Goal: Task Accomplishment & Management: Manage account settings

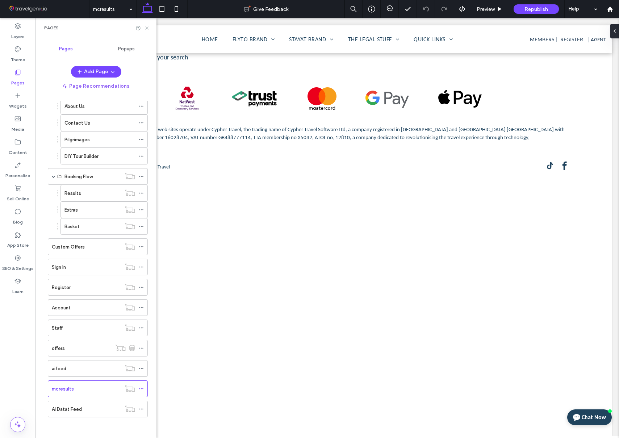
drag, startPoint x: 147, startPoint y: 28, endPoint x: 112, endPoint y: 9, distance: 39.4
click at [147, 28] on use at bounding box center [146, 27] width 3 height 3
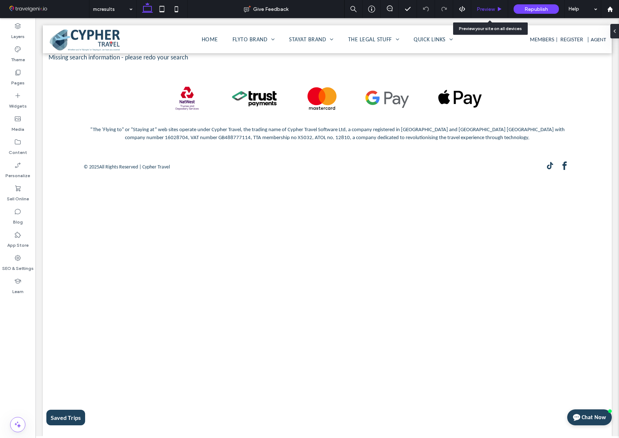
click at [493, 7] on span "Preview" at bounding box center [486, 9] width 18 height 6
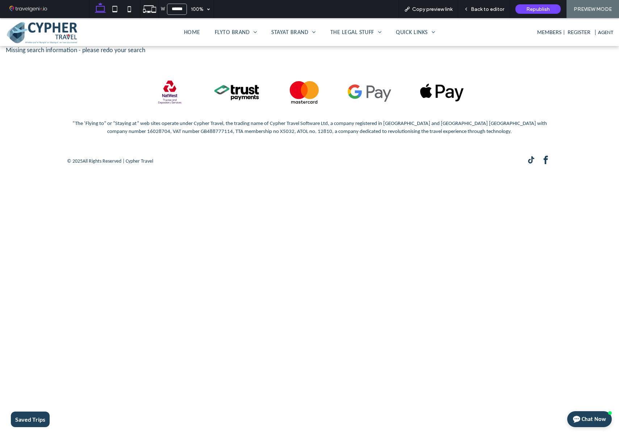
click at [54, 34] on img at bounding box center [42, 31] width 72 height 23
click at [476, 10] on span "Back to editor" at bounding box center [487, 9] width 33 height 6
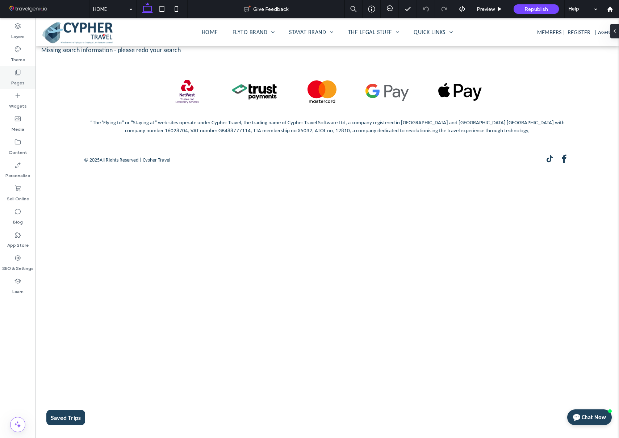
click at [13, 82] on label "Pages" at bounding box center [17, 81] width 13 height 10
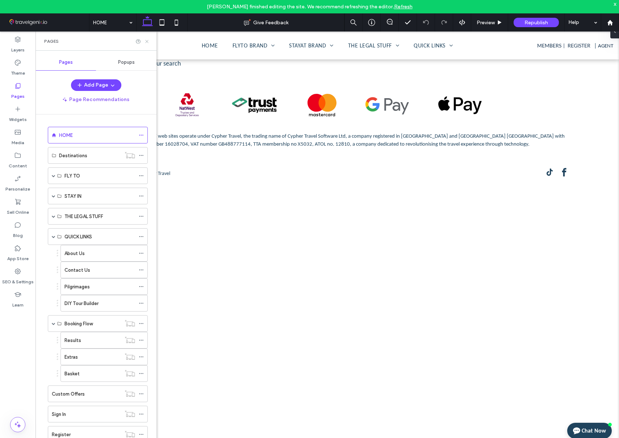
click at [147, 42] on icon at bounding box center [146, 41] width 5 height 5
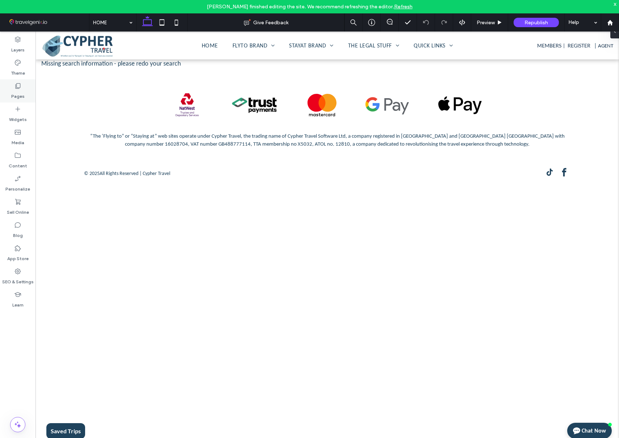
click at [12, 92] on label "Pages" at bounding box center [17, 94] width 13 height 10
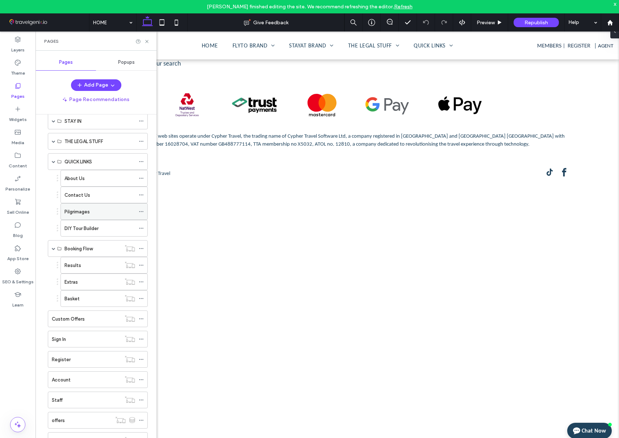
scroll to position [135, 0]
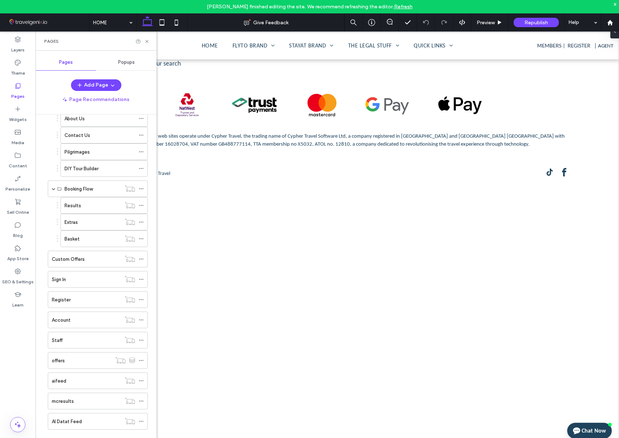
click at [83, 401] on div "mcresults" at bounding box center [86, 401] width 69 height 8
click at [147, 42] on icon at bounding box center [146, 41] width 5 height 5
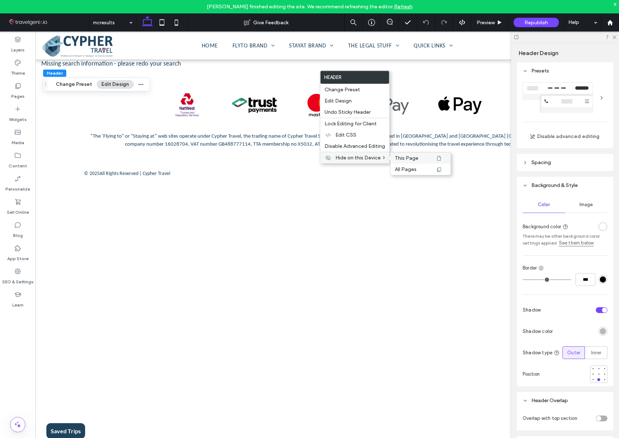
click at [414, 157] on span "This Page" at bounding box center [407, 158] width 24 height 6
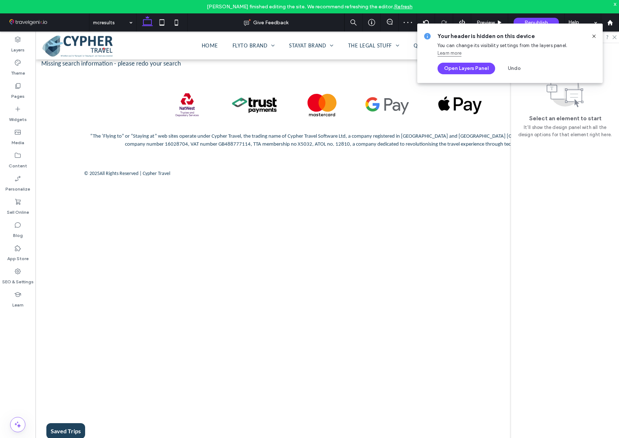
click at [595, 36] on use at bounding box center [593, 35] width 3 height 3
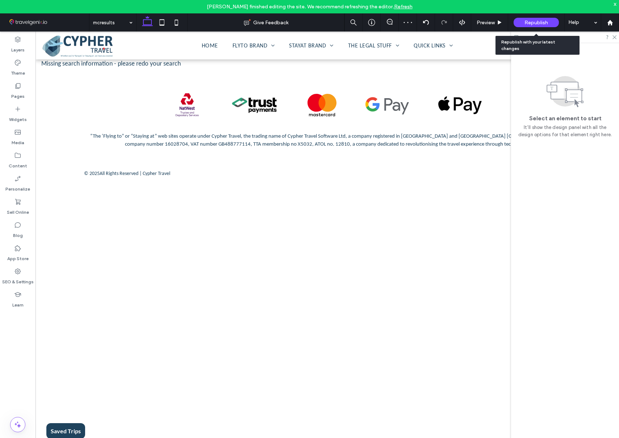
click at [534, 20] on span "Republish" at bounding box center [537, 23] width 24 height 6
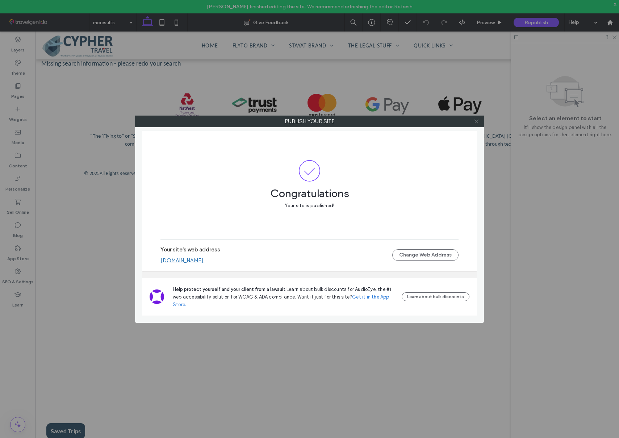
click at [476, 122] on icon at bounding box center [476, 120] width 5 height 5
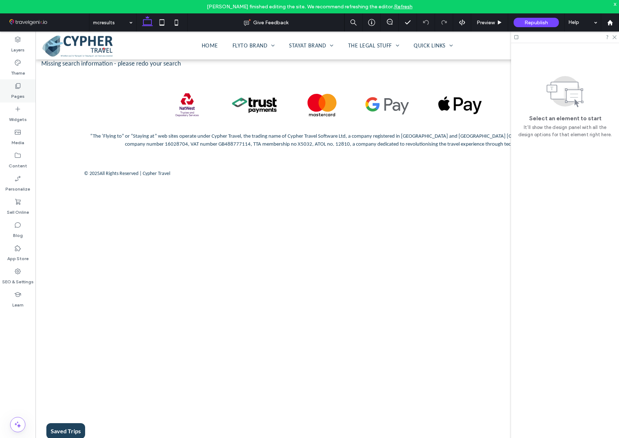
click at [14, 81] on div "Pages" at bounding box center [18, 90] width 36 height 23
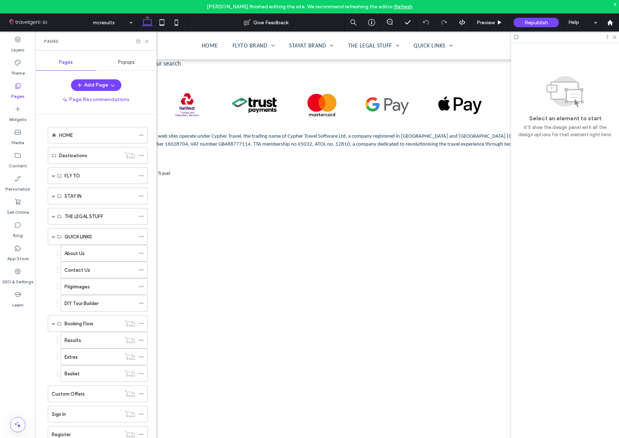
click at [75, 271] on label "Contact Us" at bounding box center [77, 270] width 26 height 13
click at [147, 43] on icon at bounding box center [146, 41] width 5 height 5
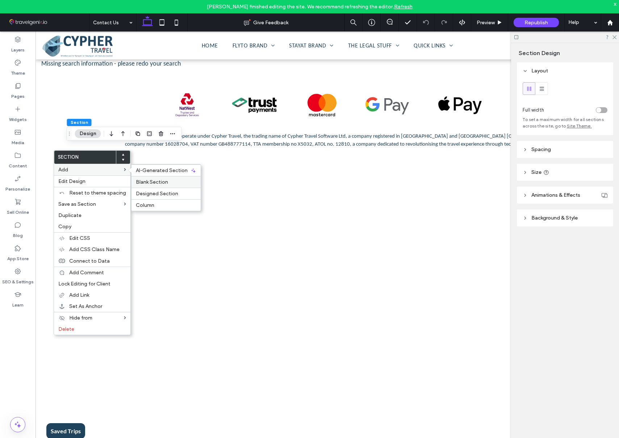
click at [158, 179] on span "Blank Section" at bounding box center [152, 182] width 32 height 6
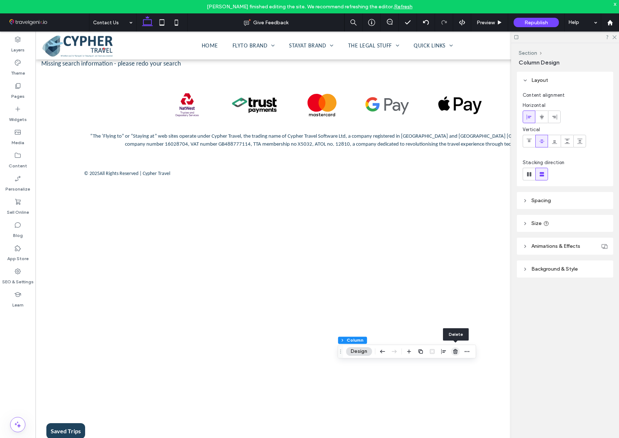
click at [456, 352] on use "button" at bounding box center [455, 351] width 4 height 5
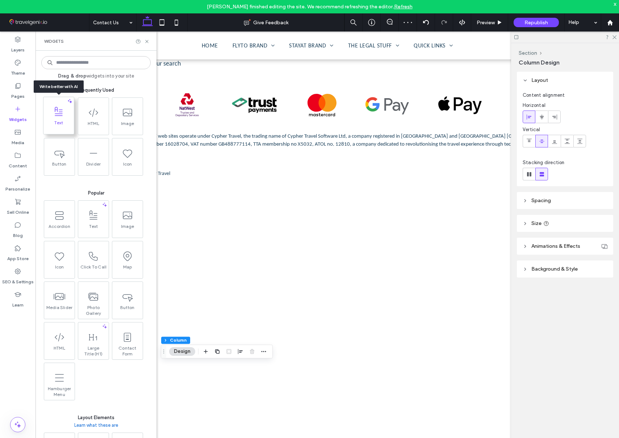
click at [70, 120] on span "Text" at bounding box center [58, 125] width 30 height 10
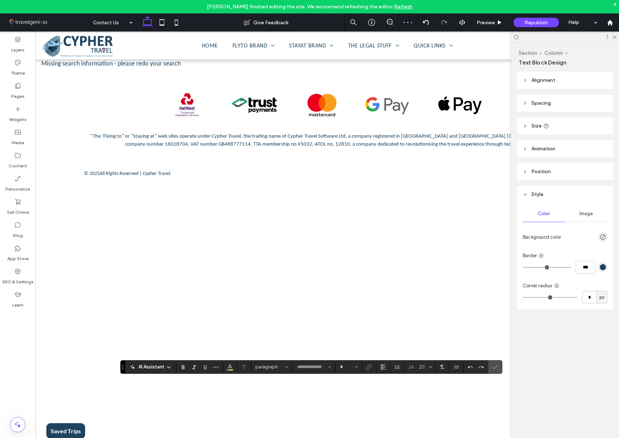
type input "*******"
type input "**"
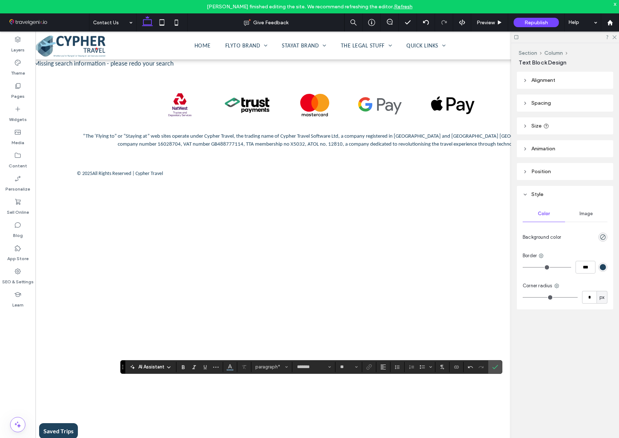
scroll to position [0, 12]
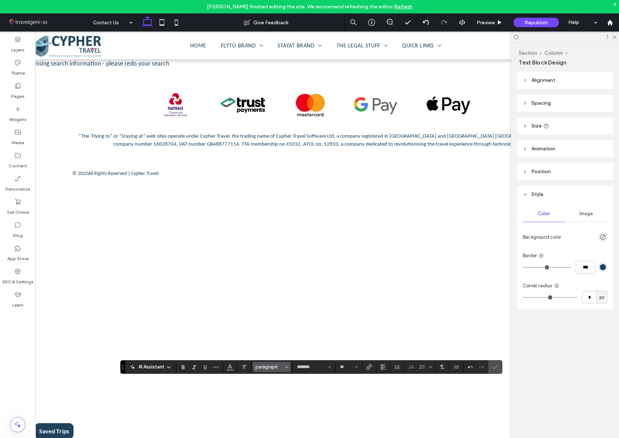
click at [268, 367] on span "paragraph" at bounding box center [269, 366] width 28 height 5
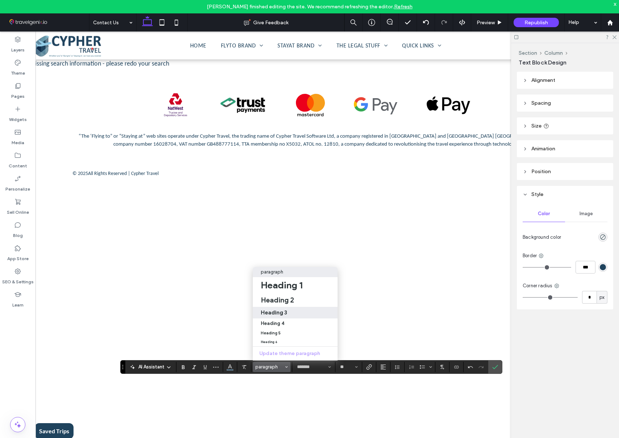
click at [283, 309] on h3 "Heading 3" at bounding box center [274, 312] width 26 height 7
click at [283, 310] on h3 "Heading 3" at bounding box center [274, 312] width 26 height 7
type input "****"
type input "**"
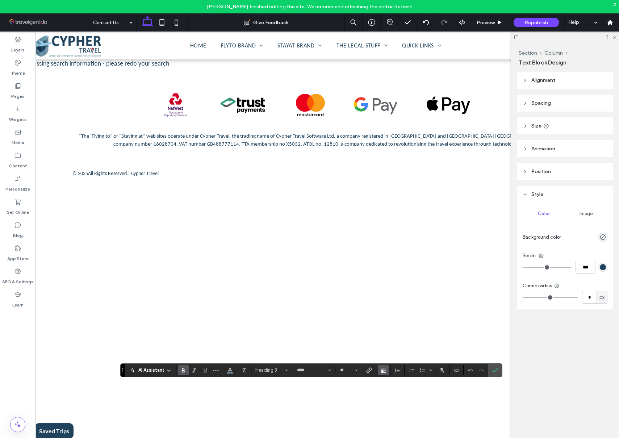
click at [380, 369] on icon "Alignment" at bounding box center [383, 370] width 6 height 6
click at [389, 334] on icon "ui.textEditor.alignment.center" at bounding box center [389, 337] width 6 height 6
click at [494, 372] on use "Confirm" at bounding box center [495, 370] width 6 height 4
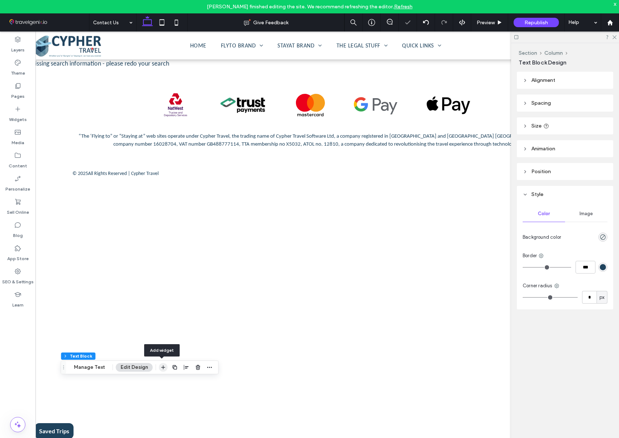
click at [161, 368] on icon "button" at bounding box center [164, 367] width 6 height 6
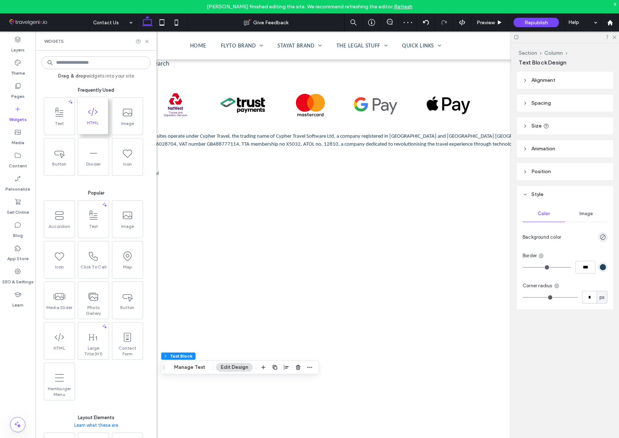
click at [91, 125] on span "HTML" at bounding box center [93, 125] width 30 height 10
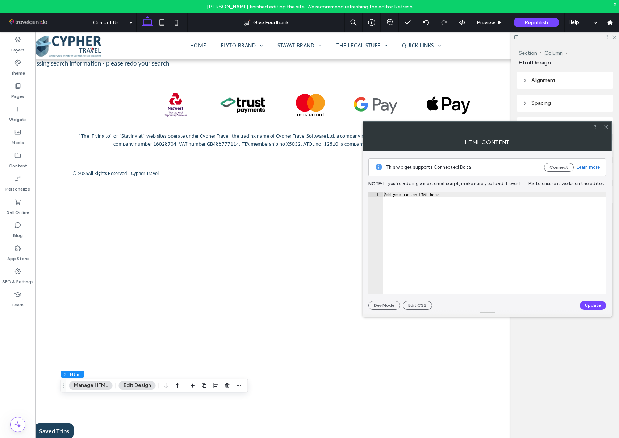
click at [448, 193] on div "Add your custom HTML here" at bounding box center [495, 249] width 224 height 114
paste textarea "**********"
type textarea "**********"
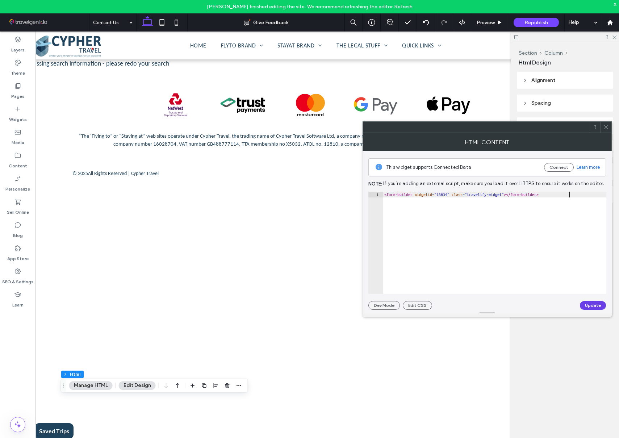
click at [592, 306] on button "Update" at bounding box center [593, 305] width 26 height 9
click at [606, 128] on icon at bounding box center [606, 126] width 5 height 5
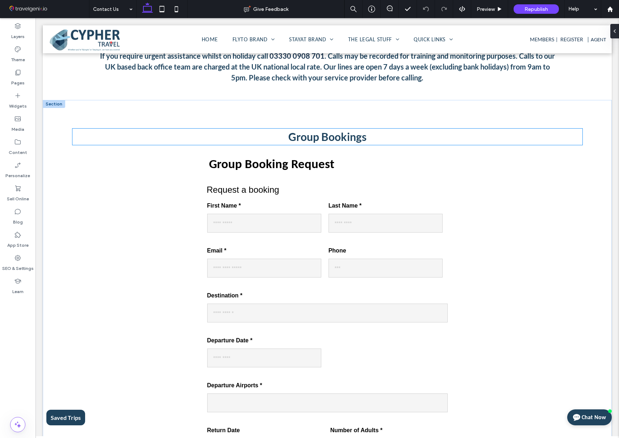
click at [307, 136] on span "Group Bookings" at bounding box center [327, 136] width 78 height 13
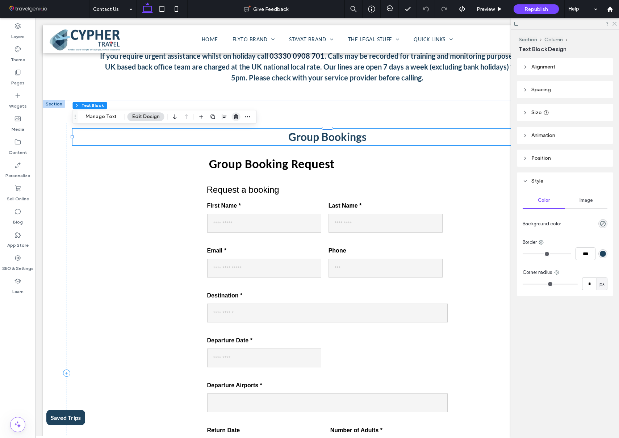
click at [235, 114] on use "button" at bounding box center [236, 116] width 4 height 5
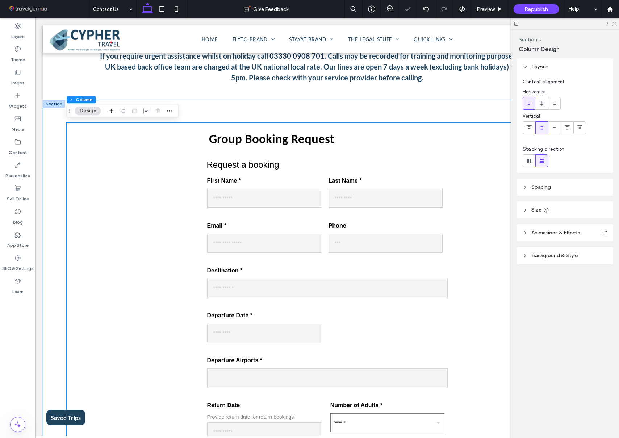
click at [316, 117] on div at bounding box center [328, 360] width 522 height 521
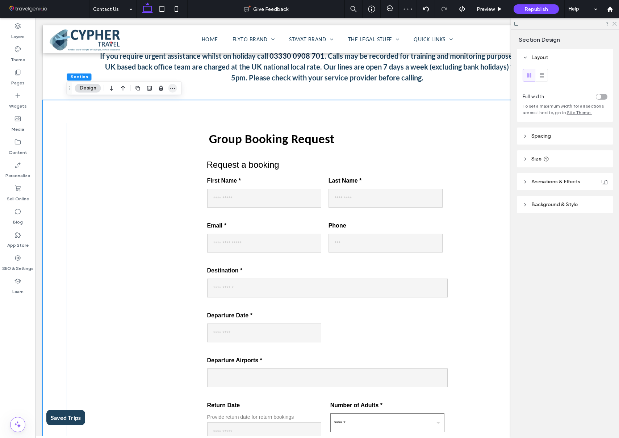
click at [168, 88] on span "button" at bounding box center [172, 88] width 9 height 9
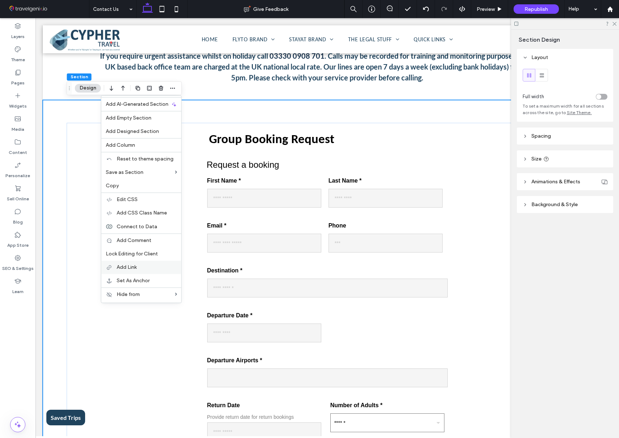
click at [151, 265] on label "Add Link" at bounding box center [147, 267] width 61 height 6
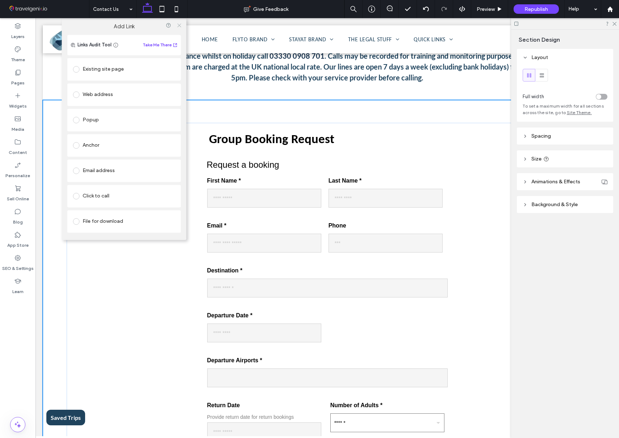
click at [179, 26] on icon at bounding box center [178, 24] width 5 height 5
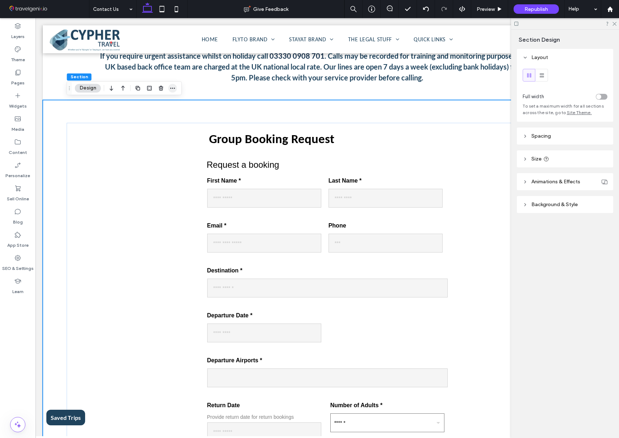
click at [174, 88] on use "button" at bounding box center [172, 88] width 5 height 1
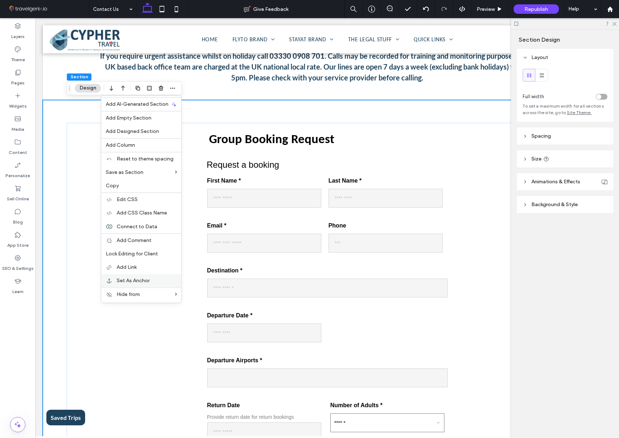
click at [146, 278] on span "Set As Anchor" at bounding box center [133, 281] width 33 height 6
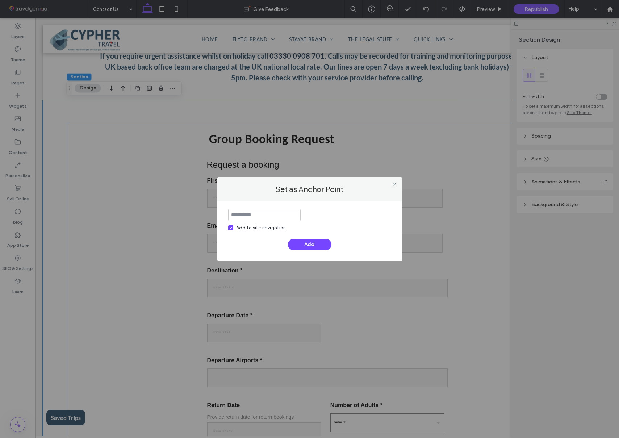
click at [268, 213] on input at bounding box center [264, 215] width 72 height 13
type input "**********"
click at [232, 228] on icon at bounding box center [230, 228] width 3 height 2
click at [314, 243] on button "Add" at bounding box center [309, 245] width 43 height 12
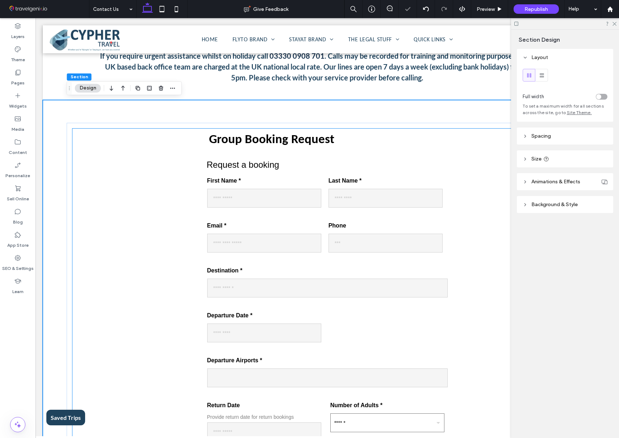
click at [192, 215] on div "Ã— Group Booking Request Request a booking First Name * Last Name * Email * Pho…" at bounding box center [327, 361] width 510 height 464
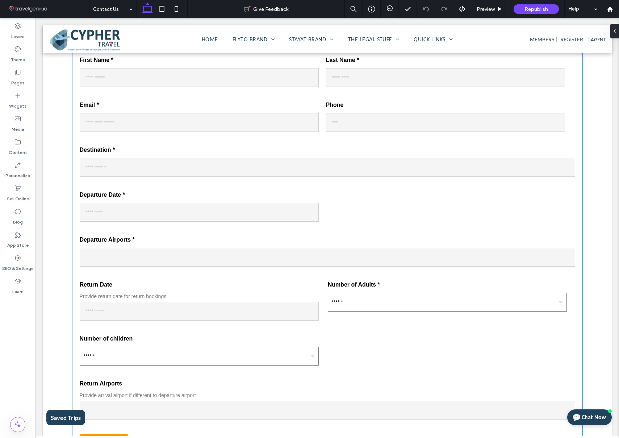
scroll to position [538, 0]
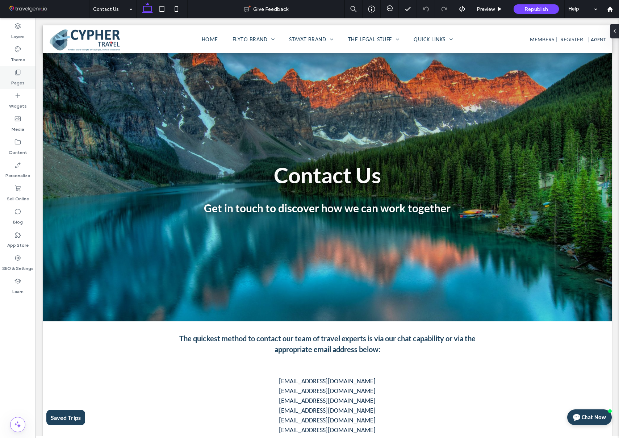
click at [18, 76] on icon at bounding box center [17, 72] width 7 height 7
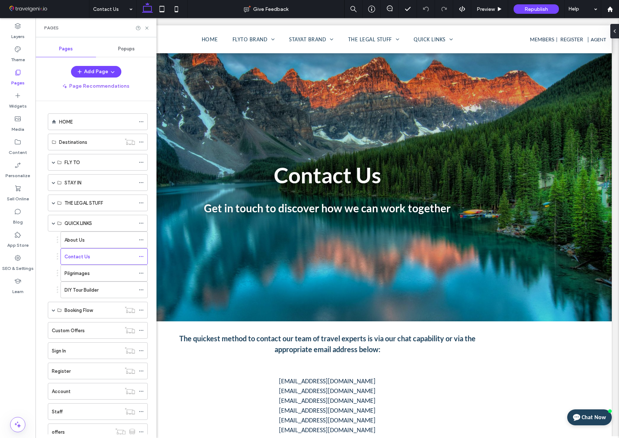
click at [80, 121] on div "HOME" at bounding box center [97, 122] width 76 height 8
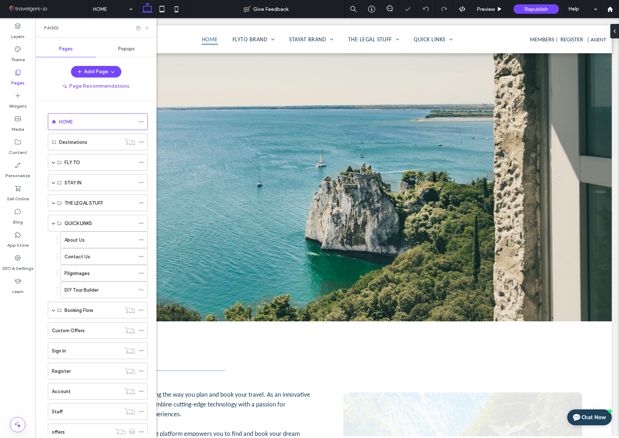
drag, startPoint x: 147, startPoint y: 28, endPoint x: 115, endPoint y: 15, distance: 34.0
click at [147, 28] on use at bounding box center [146, 27] width 3 height 3
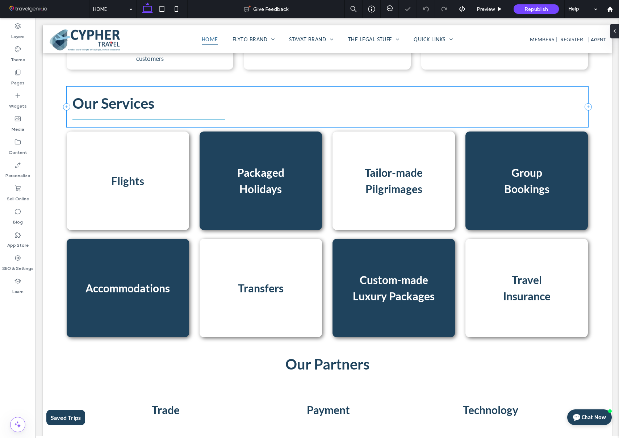
scroll to position [693, 0]
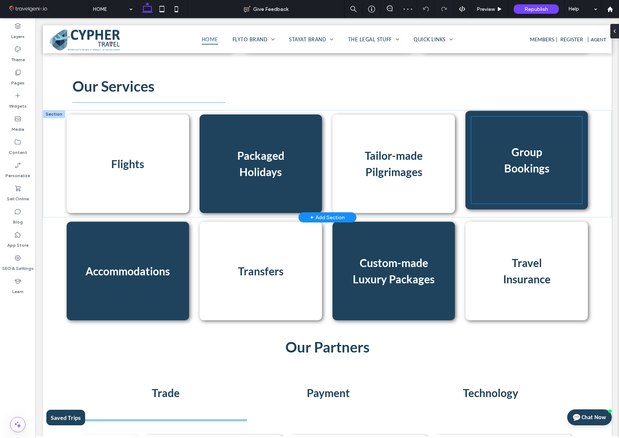
click at [541, 162] on span "﻿ Bookings" at bounding box center [526, 168] width 45 height 13
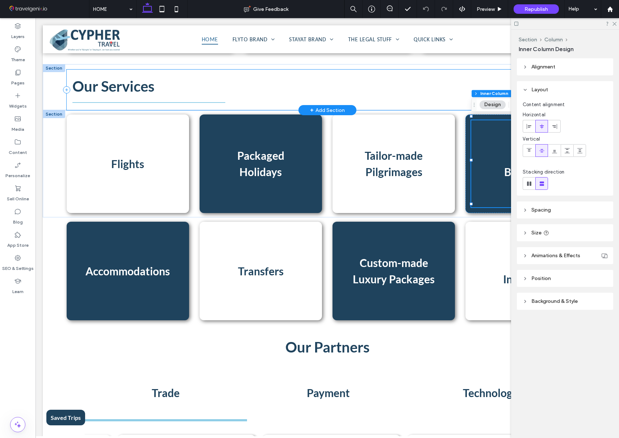
click at [460, 97] on div "Our Services" at bounding box center [328, 90] width 522 height 41
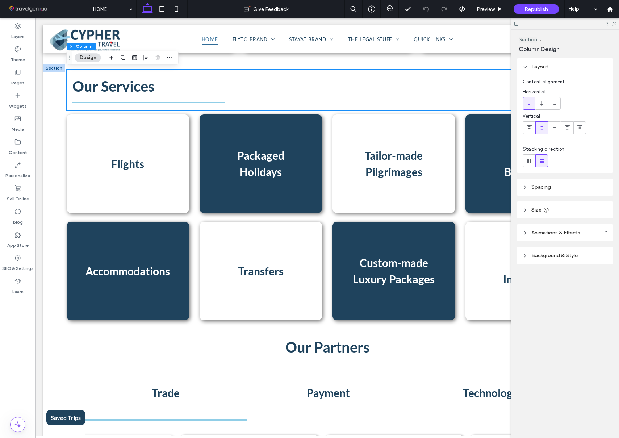
drag, startPoint x: 615, startPoint y: 24, endPoint x: 613, endPoint y: 27, distance: 4.2
click at [614, 24] on use at bounding box center [615, 24] width 4 height 4
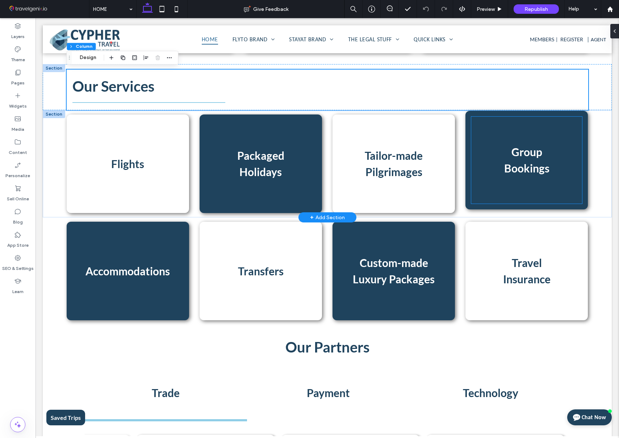
click at [526, 128] on div "Group ﻿ Bookings" at bounding box center [526, 160] width 111 height 87
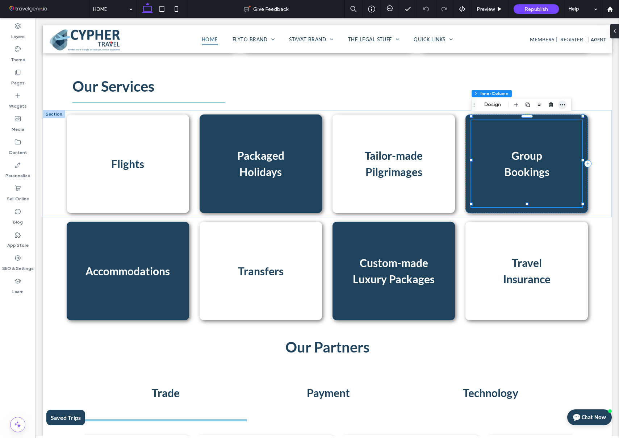
click at [561, 103] on icon "button" at bounding box center [563, 105] width 6 height 6
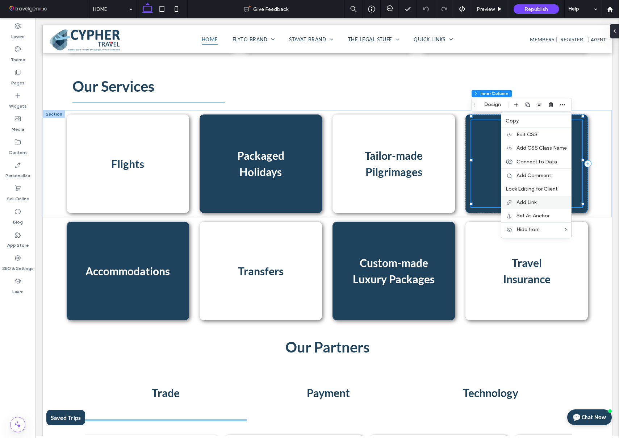
click at [539, 201] on label "Add Link" at bounding box center [542, 202] width 50 height 6
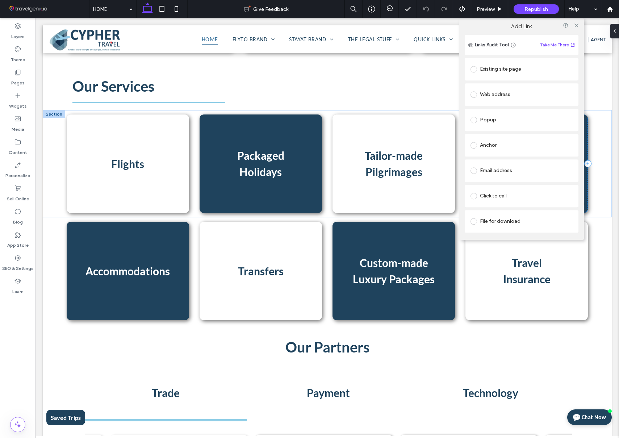
click at [492, 146] on div "Anchor" at bounding box center [522, 145] width 102 height 12
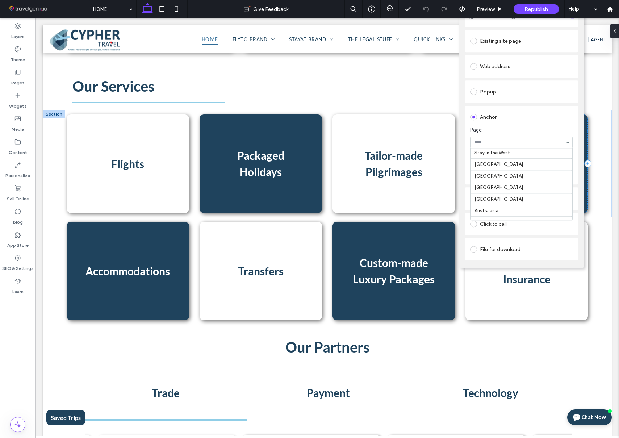
scroll to position [0, 0]
click at [506, 144] on input at bounding box center [520, 142] width 91 height 5
type input "****"
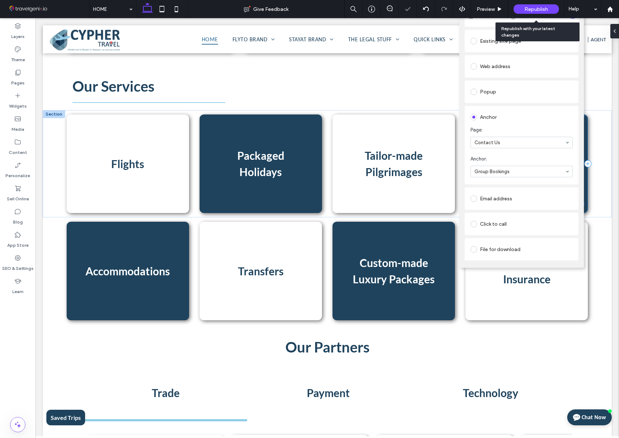
click at [533, 10] on span "Republish" at bounding box center [537, 9] width 24 height 6
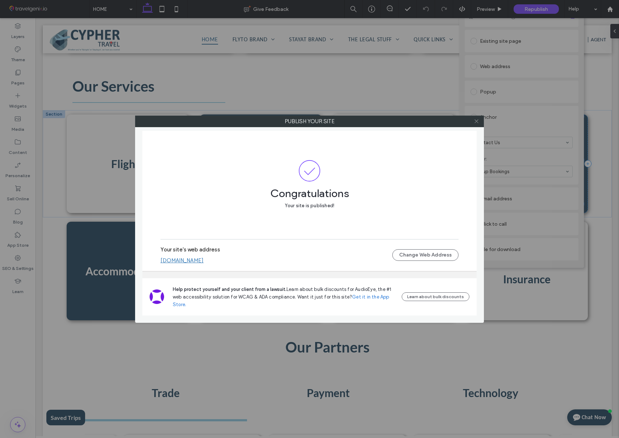
click at [477, 121] on icon at bounding box center [476, 120] width 5 height 5
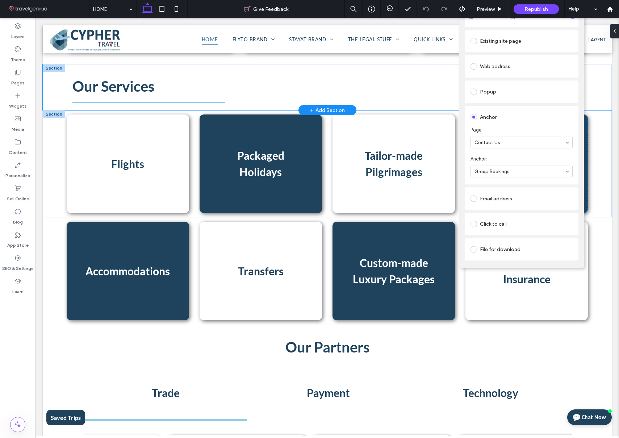
click at [604, 97] on div "Our Services" at bounding box center [327, 87] width 569 height 46
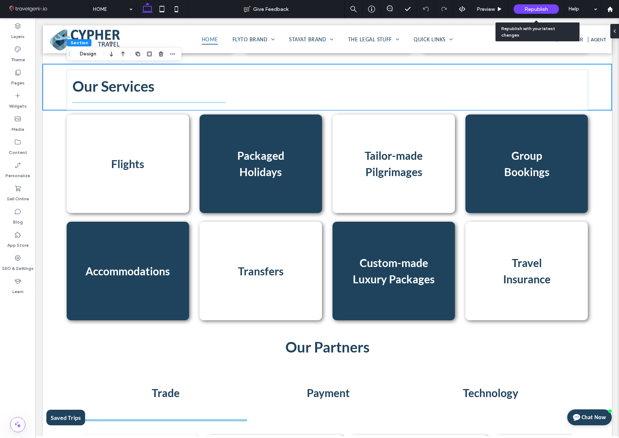
click at [535, 9] on span "Republish" at bounding box center [537, 9] width 24 height 6
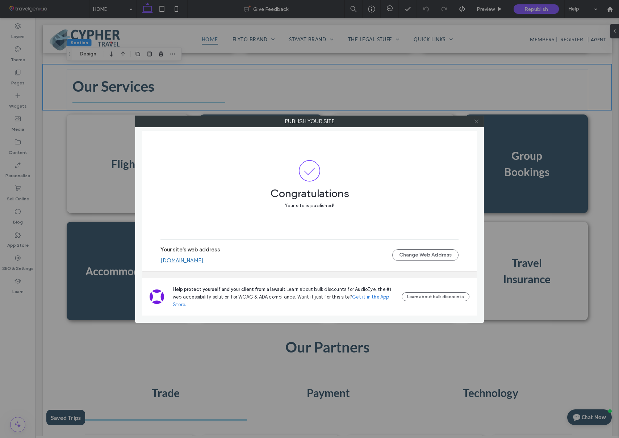
click at [478, 120] on icon at bounding box center [476, 120] width 5 height 5
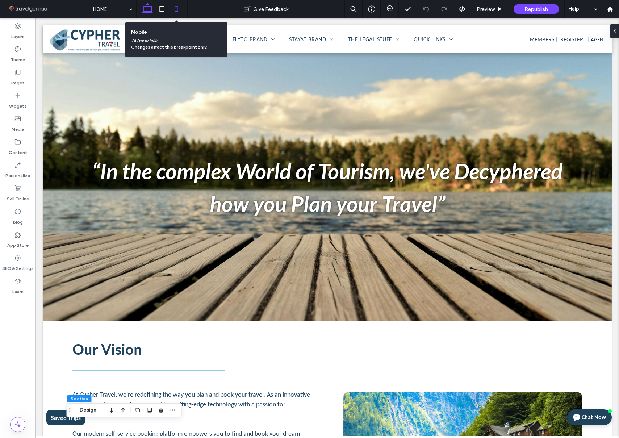
click at [177, 11] on use at bounding box center [176, 9] width 3 height 6
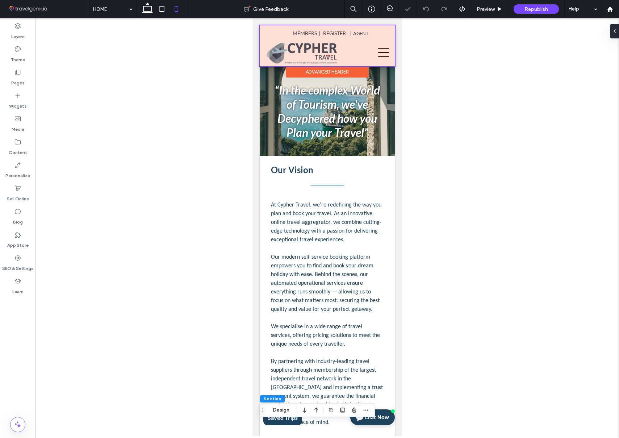
click at [330, 47] on div at bounding box center [327, 45] width 135 height 41
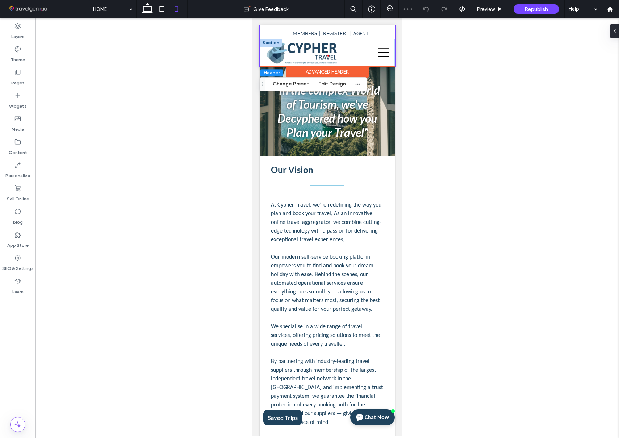
click at [322, 49] on img at bounding box center [302, 52] width 72 height 23
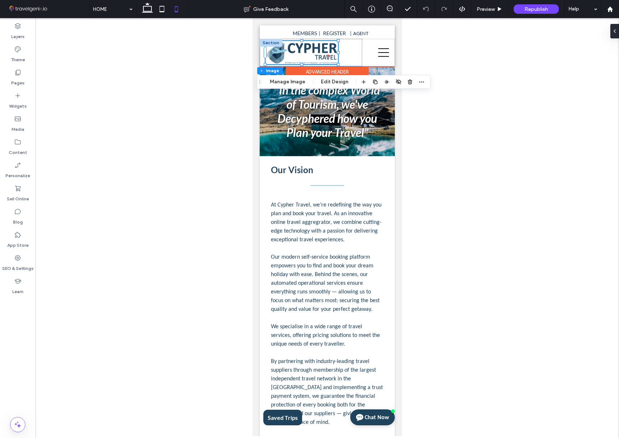
click at [348, 71] on div "Advanced Header" at bounding box center [327, 71] width 83 height 11
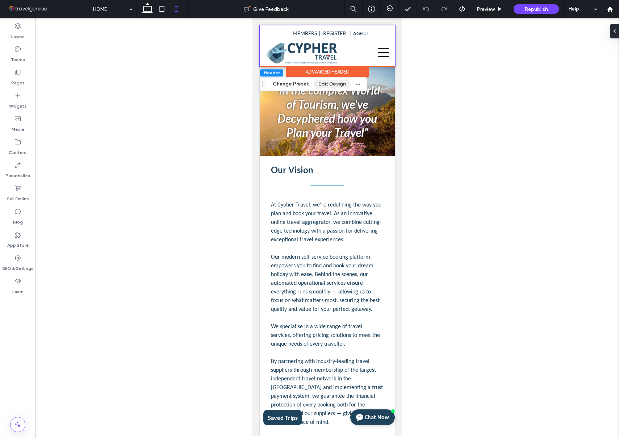
click at [324, 83] on button "Edit Design" at bounding box center [332, 84] width 37 height 9
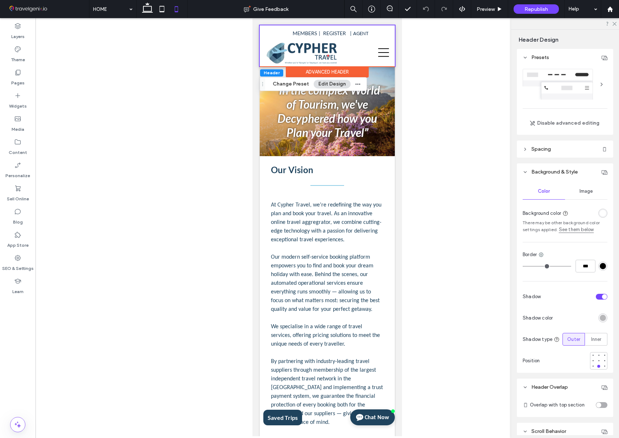
scroll to position [76, 0]
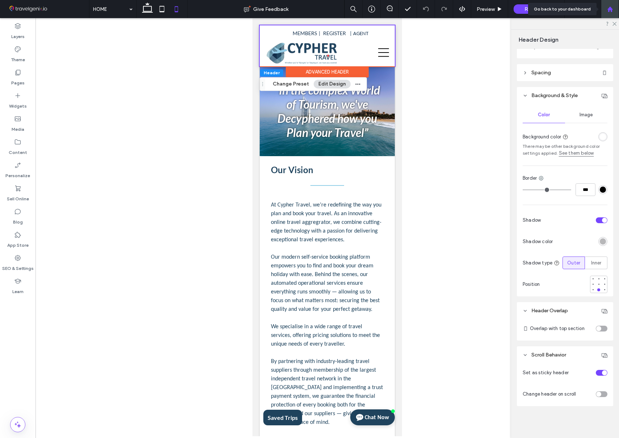
click at [612, 9] on use at bounding box center [609, 8] width 5 height 5
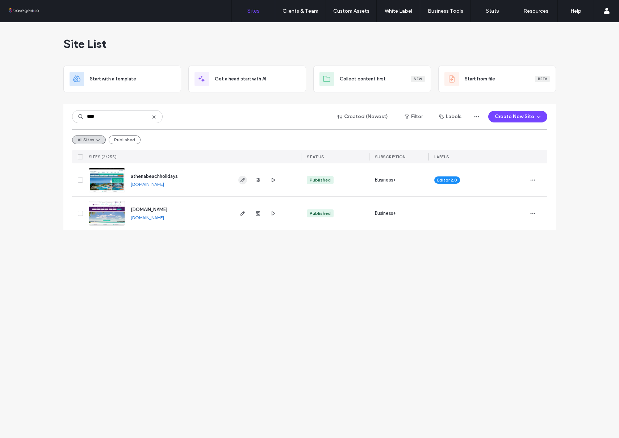
type input "****"
click at [241, 180] on use "button" at bounding box center [242, 180] width 4 height 4
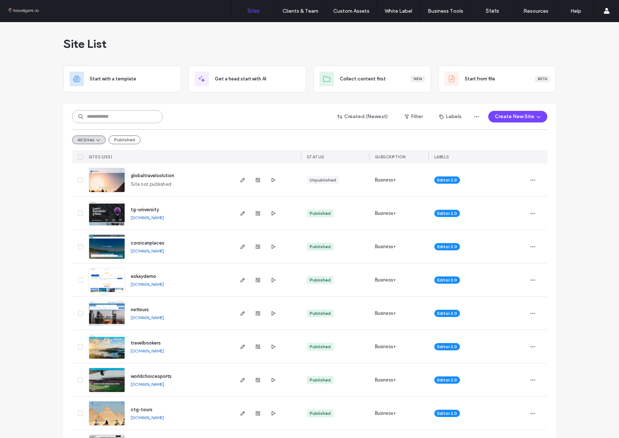
click at [130, 118] on input at bounding box center [117, 116] width 91 height 13
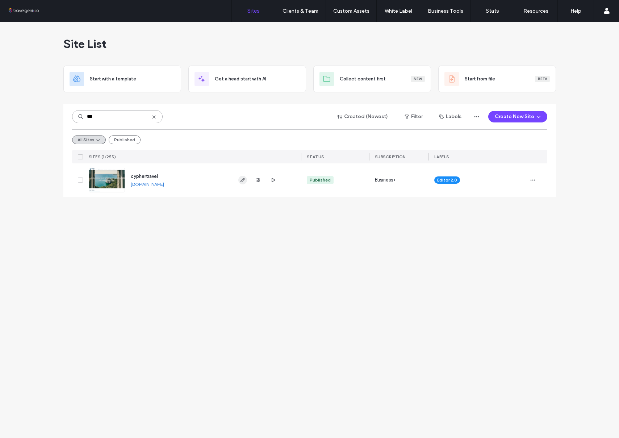
type input "***"
click at [242, 179] on icon "button" at bounding box center [243, 180] width 6 height 6
